Goal: Check status: Check status

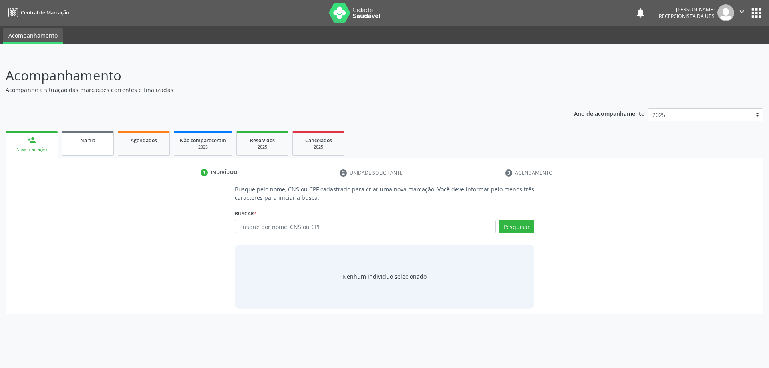
click at [101, 144] on div "Na fila" at bounding box center [88, 140] width 40 height 8
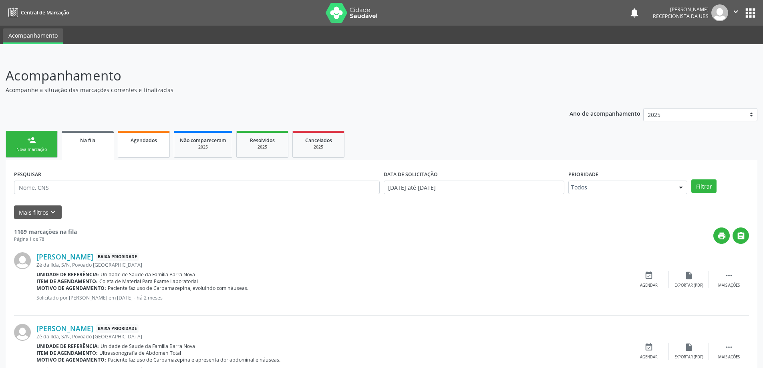
click at [150, 145] on link "Agendados" at bounding box center [144, 144] width 52 height 27
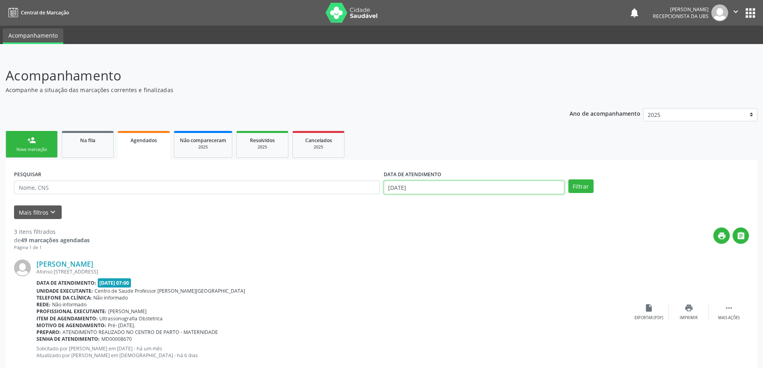
click at [482, 187] on input "[DATE]" at bounding box center [474, 188] width 181 height 14
click at [444, 227] on span "1" at bounding box center [445, 228] width 16 height 16
type input "[DATE]"
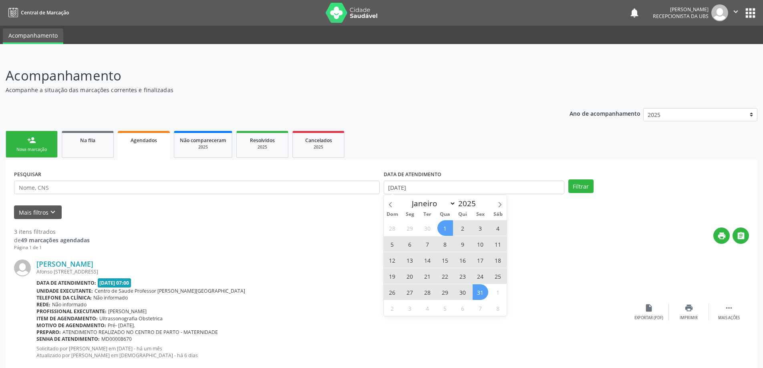
click at [479, 294] on span "31" at bounding box center [481, 292] width 16 height 16
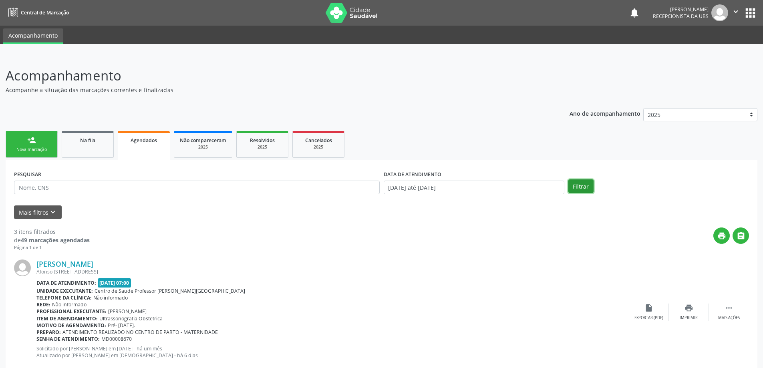
click at [578, 187] on button "Filtrar" at bounding box center [580, 186] width 25 height 14
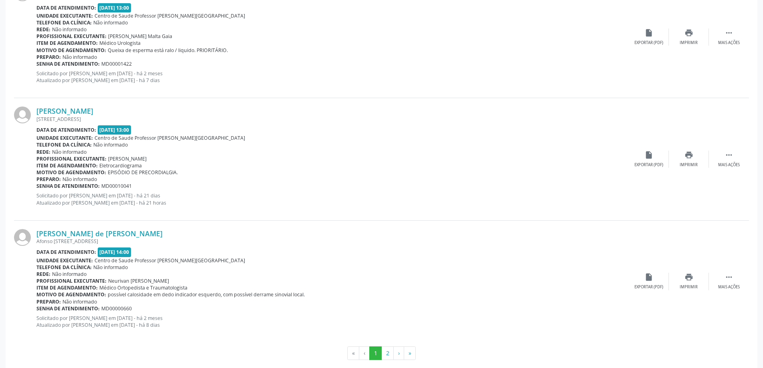
scroll to position [1755, 0]
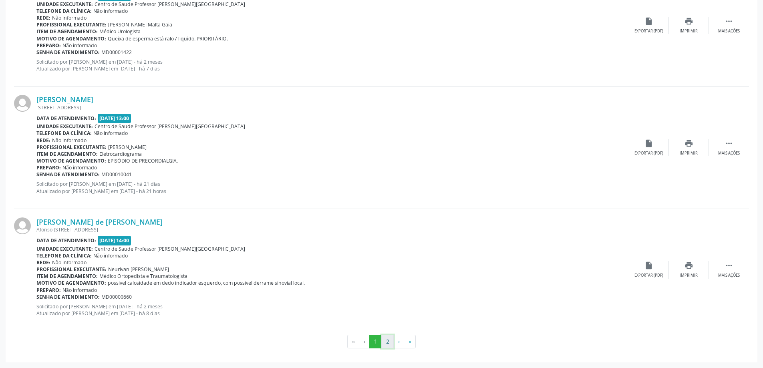
click at [387, 341] on button "2" at bounding box center [387, 342] width 12 height 14
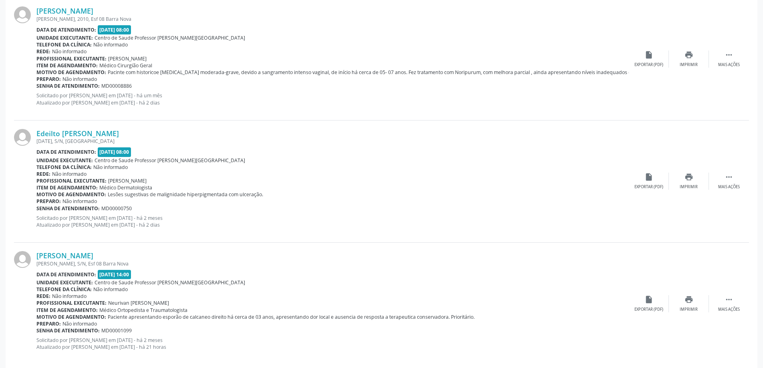
scroll to position [654, 0]
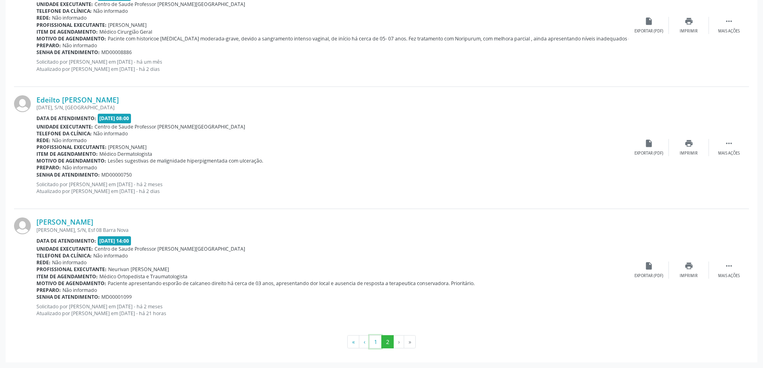
click at [376, 340] on button "1" at bounding box center [375, 342] width 12 height 14
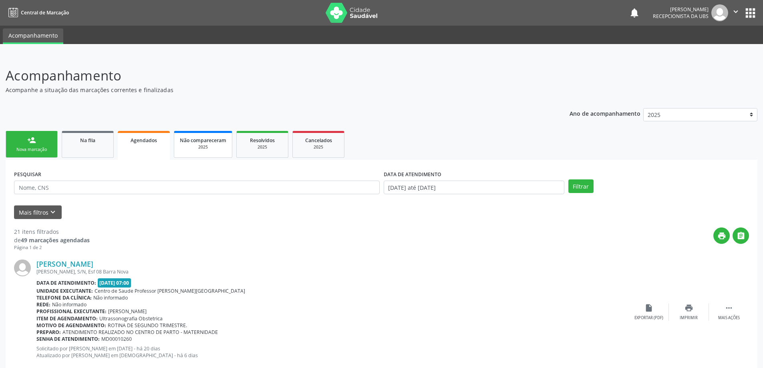
click at [199, 141] on span "Não compareceram" at bounding box center [203, 140] width 46 height 7
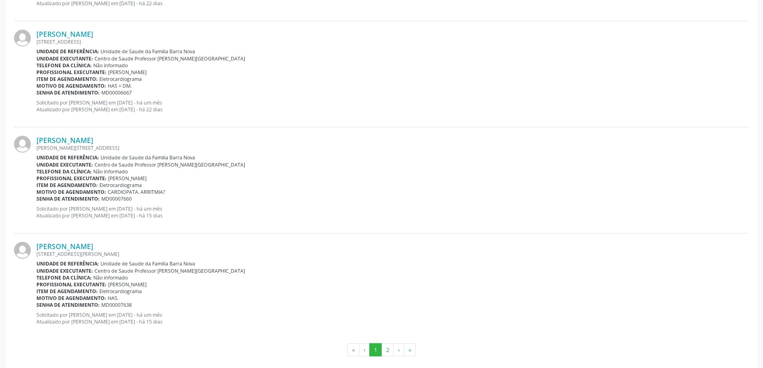
scroll to position [1504, 0]
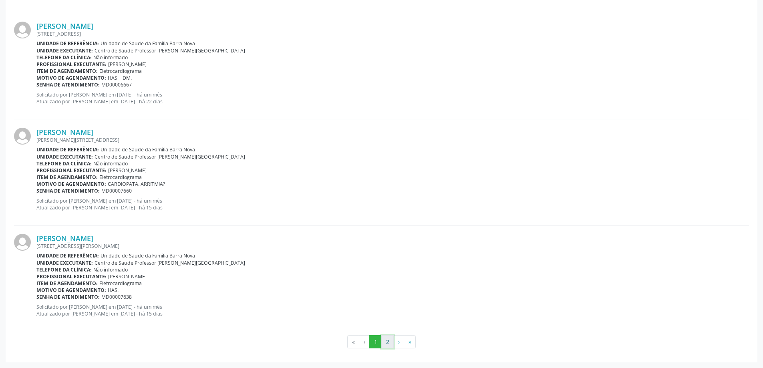
click at [387, 340] on button "2" at bounding box center [387, 342] width 12 height 14
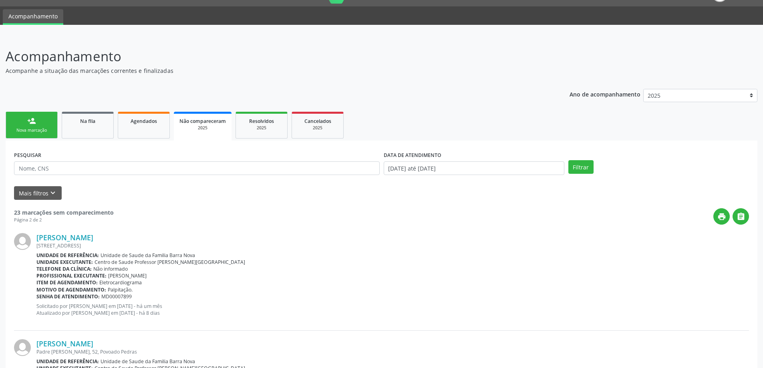
scroll to position [0, 0]
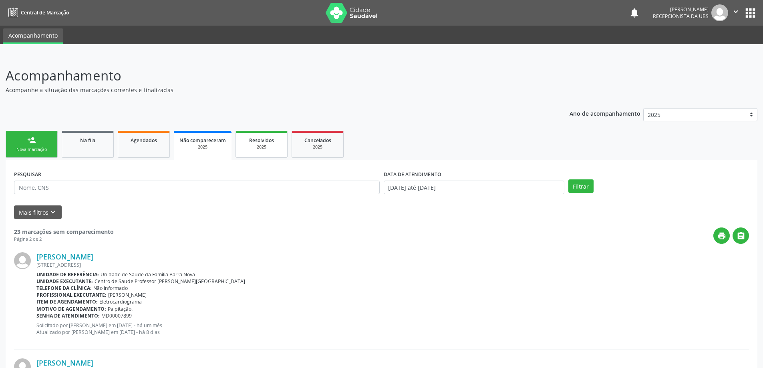
click at [270, 147] on div "2025" at bounding box center [262, 147] width 40 height 6
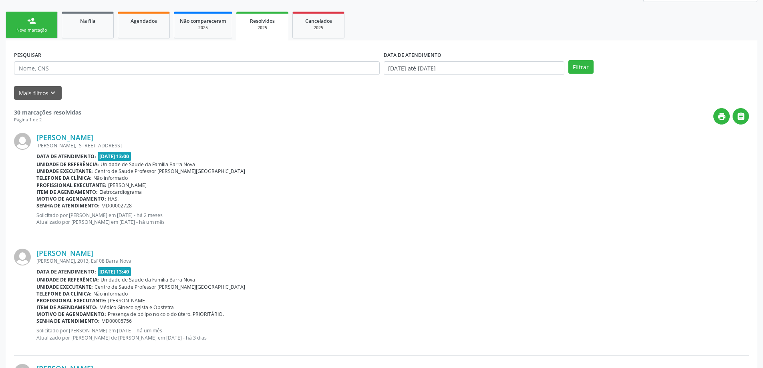
scroll to position [120, 0]
click at [141, 24] on div "Agendados" at bounding box center [144, 20] width 40 height 8
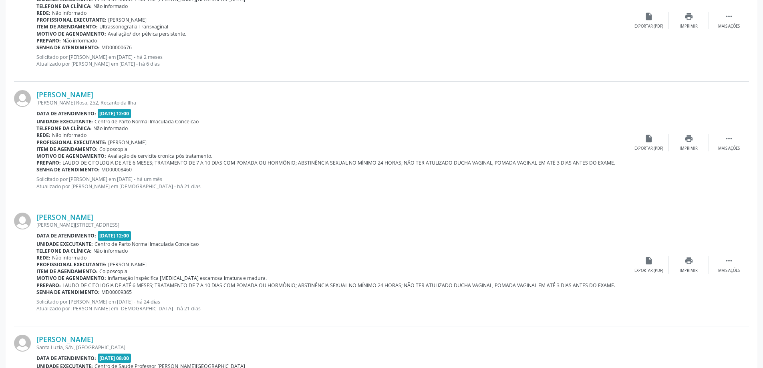
scroll to position [1202, 0]
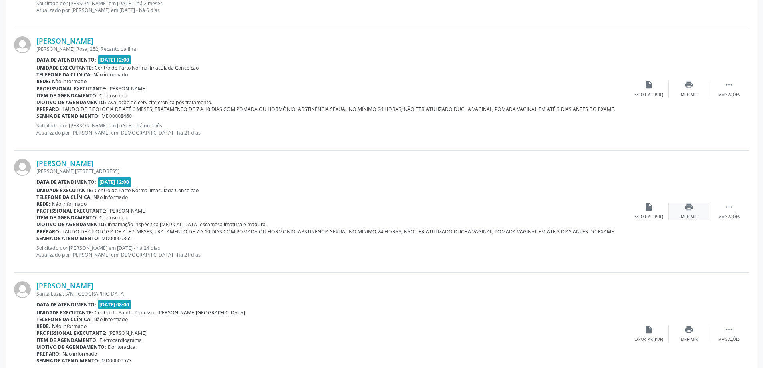
click at [689, 211] on icon "print" at bounding box center [689, 207] width 9 height 9
click at [694, 84] on div "print Imprimir" at bounding box center [689, 89] width 40 height 17
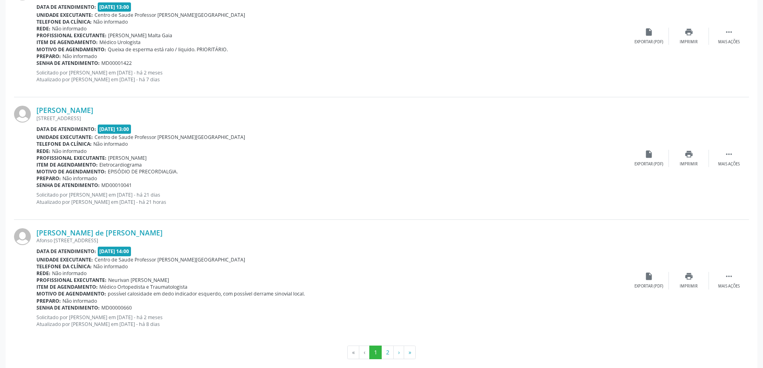
scroll to position [1755, 0]
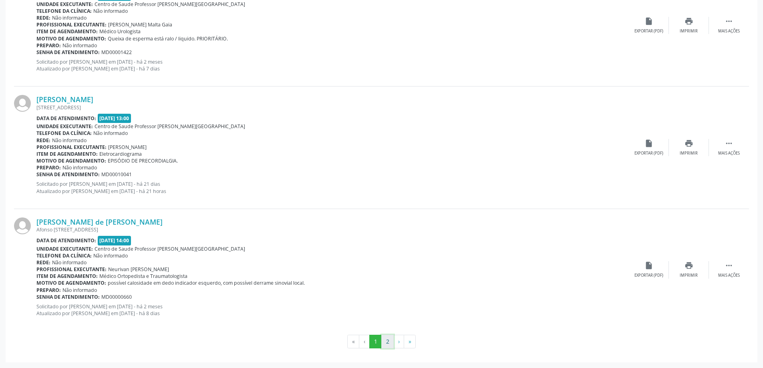
click at [388, 344] on button "2" at bounding box center [387, 342] width 12 height 14
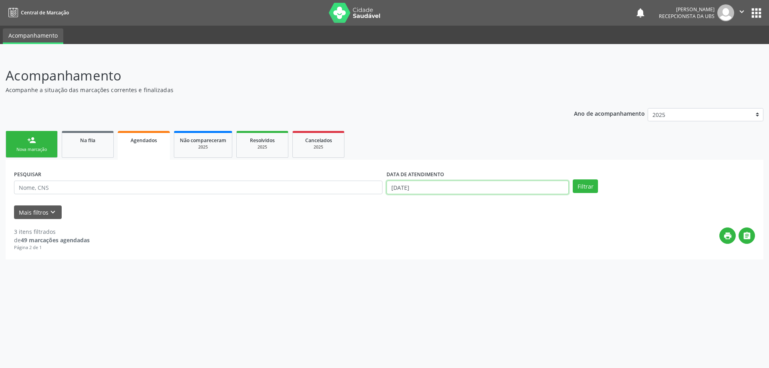
click at [478, 183] on input "[DATE]" at bounding box center [478, 188] width 182 height 14
click at [445, 227] on span "1" at bounding box center [445, 228] width 16 height 16
type input "[DATE]"
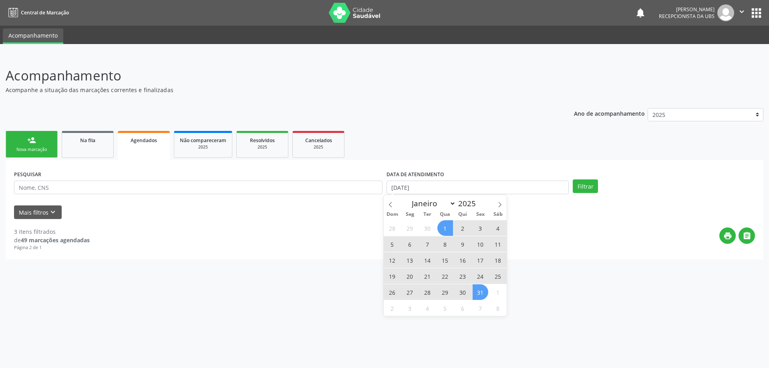
click at [479, 300] on span "31" at bounding box center [481, 292] width 16 height 16
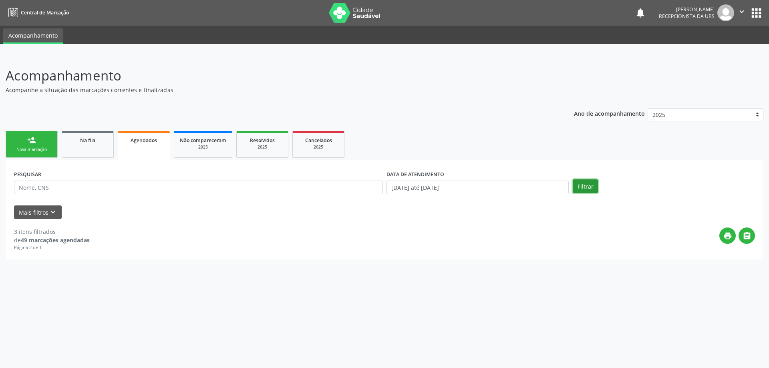
click at [581, 185] on button "Filtrar" at bounding box center [585, 186] width 25 height 14
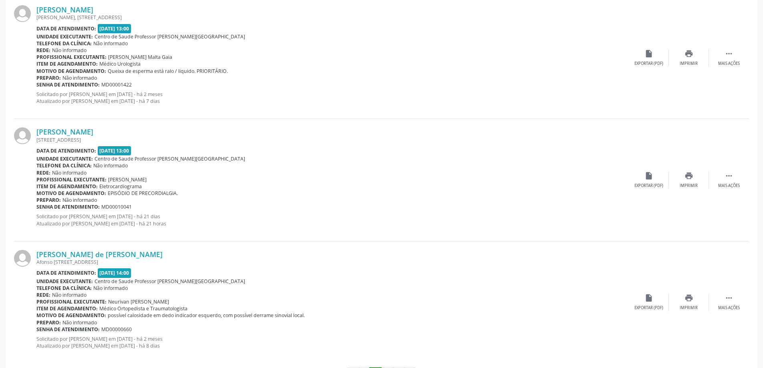
scroll to position [1755, 0]
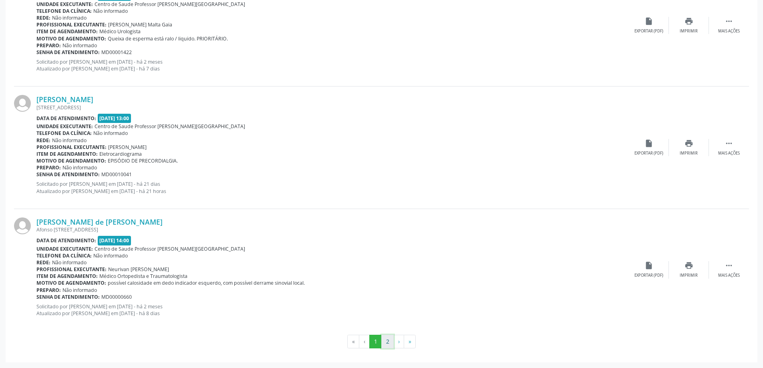
click at [385, 342] on button "2" at bounding box center [387, 342] width 12 height 14
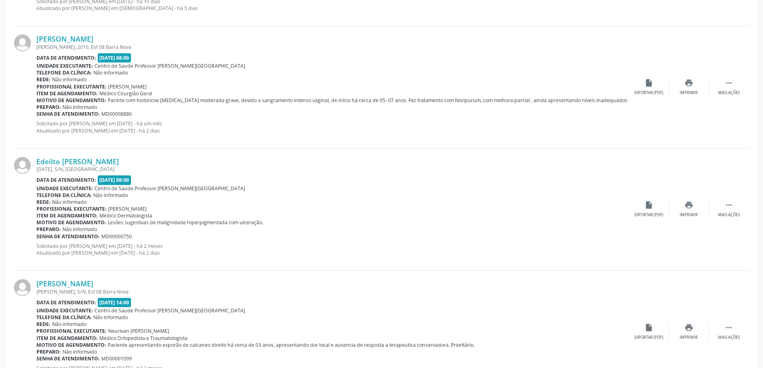
scroll to position [654, 0]
